Goal: Information Seeking & Learning: Learn about a topic

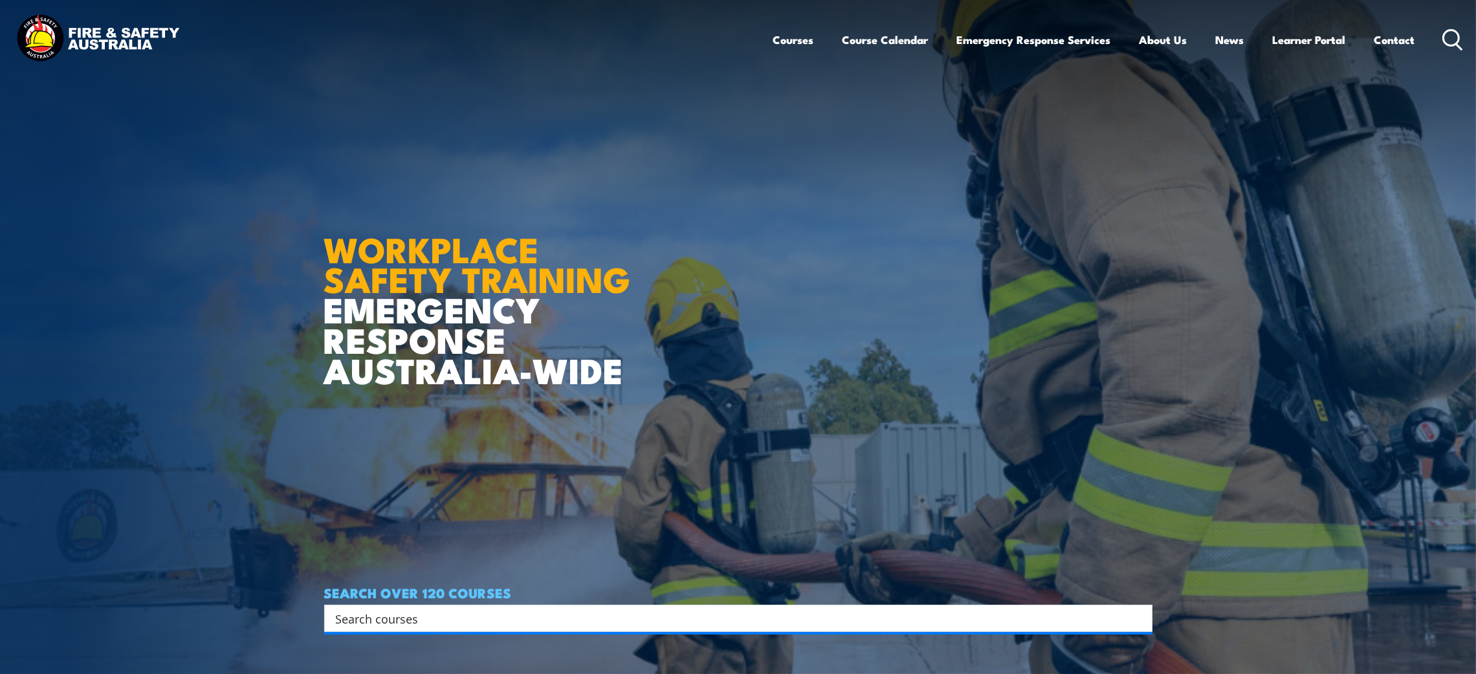
click at [701, 613] on input "Search input" at bounding box center [730, 618] width 788 height 19
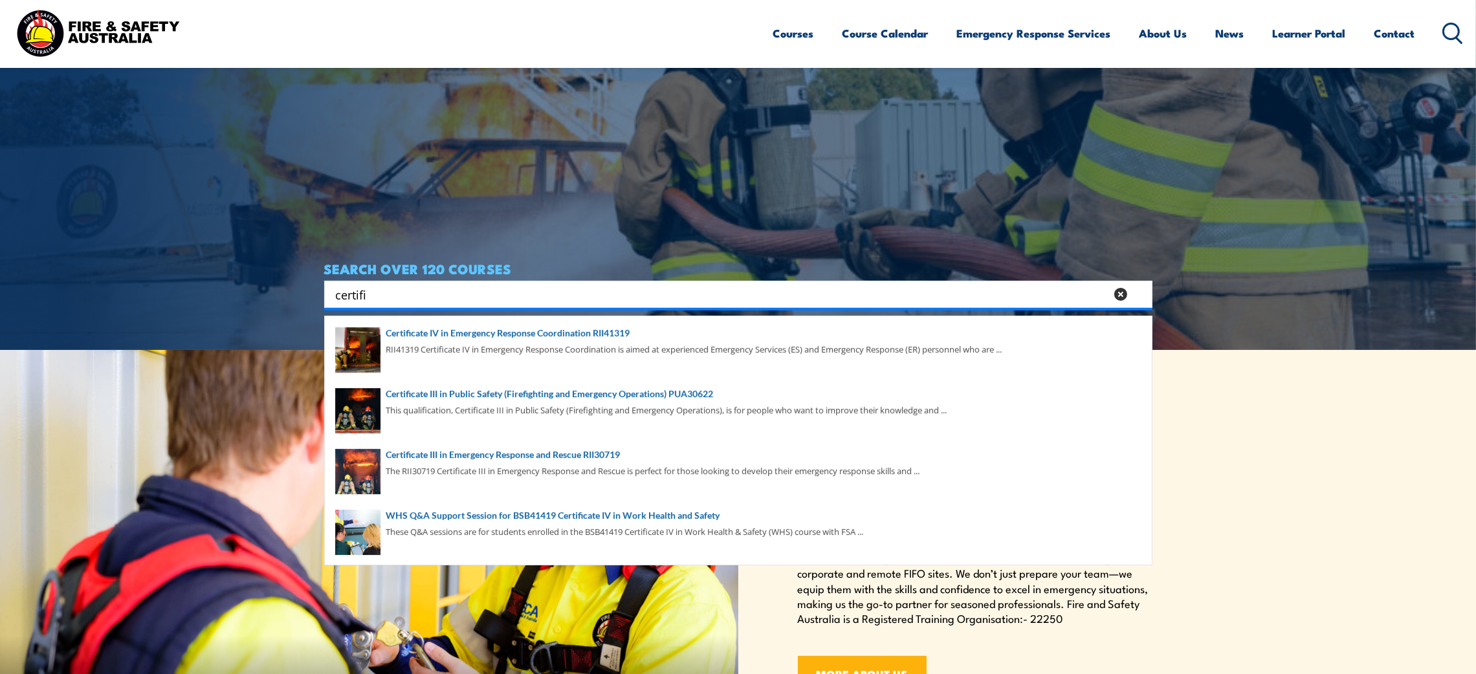
scroll to position [325, 0]
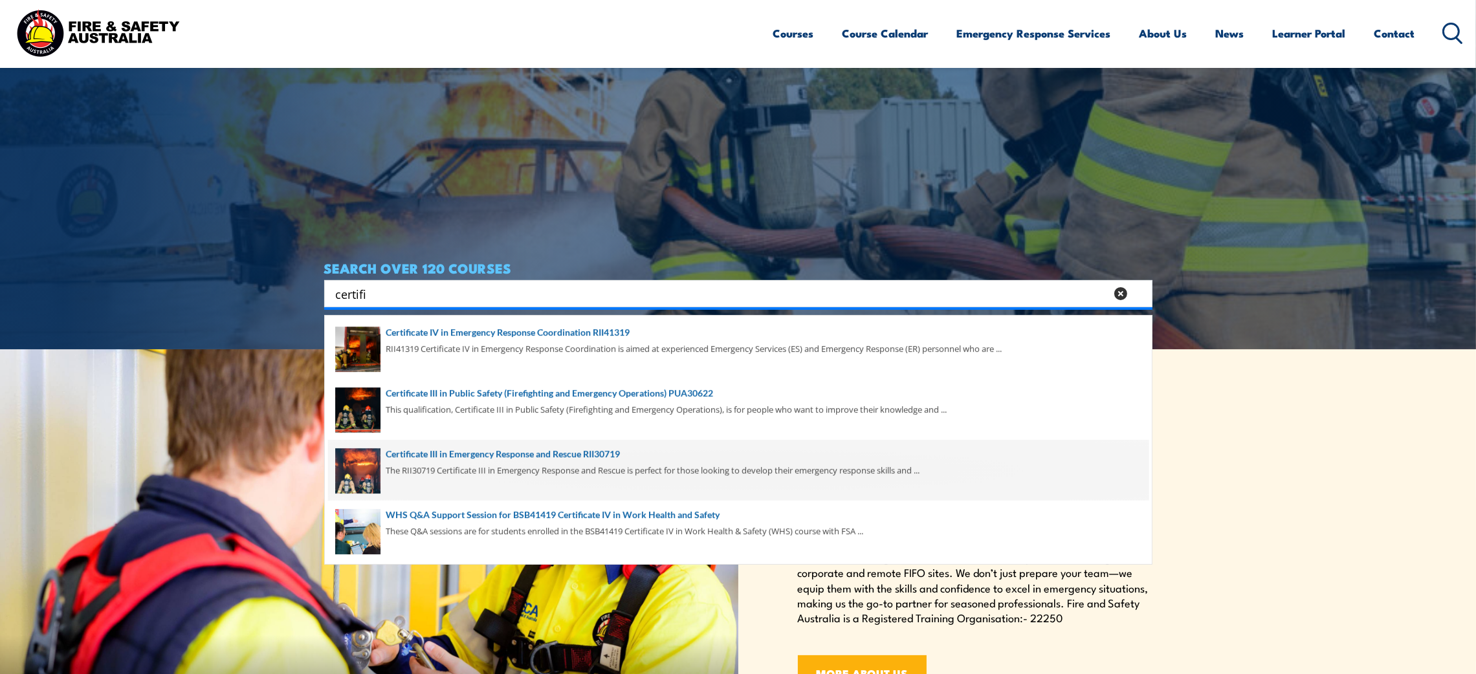
type input "certifi"
click at [595, 461] on span at bounding box center [738, 470] width 821 height 61
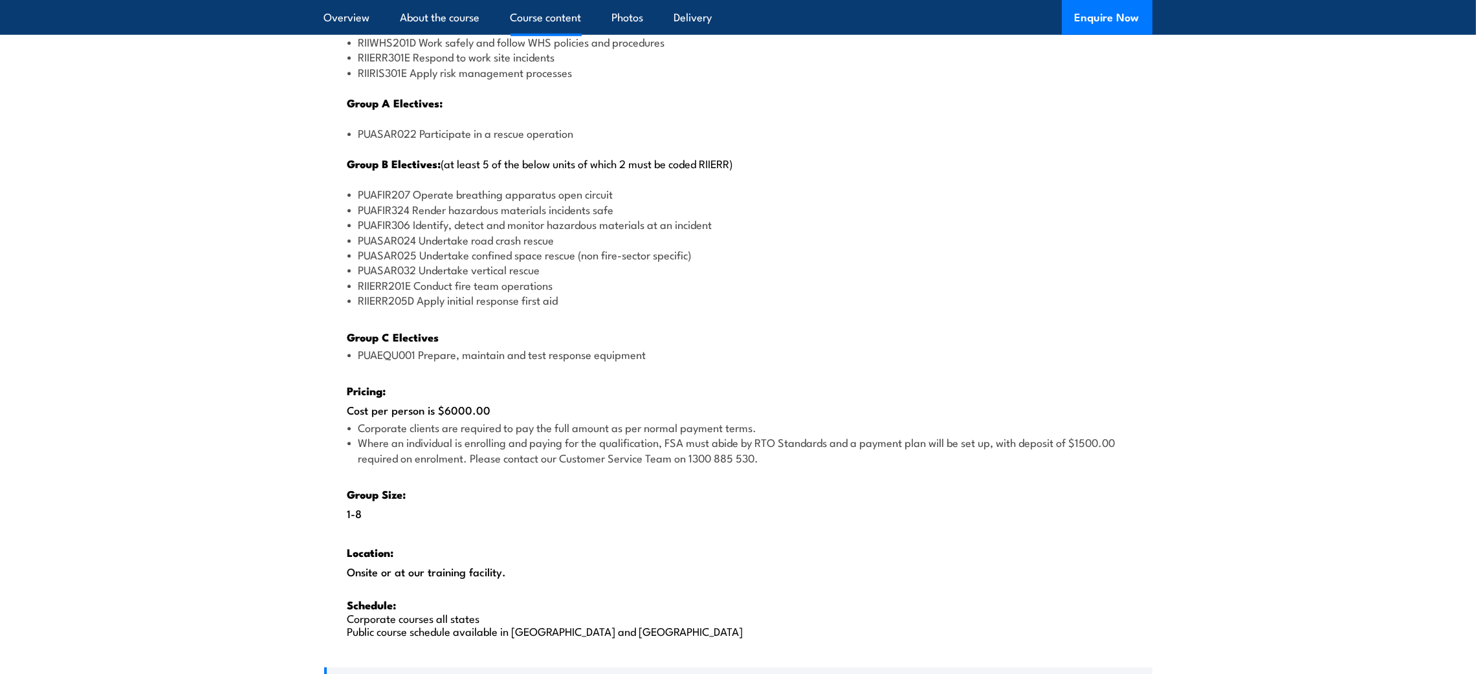
scroll to position [1738, 0]
